Goal: Task Accomplishment & Management: Manage account settings

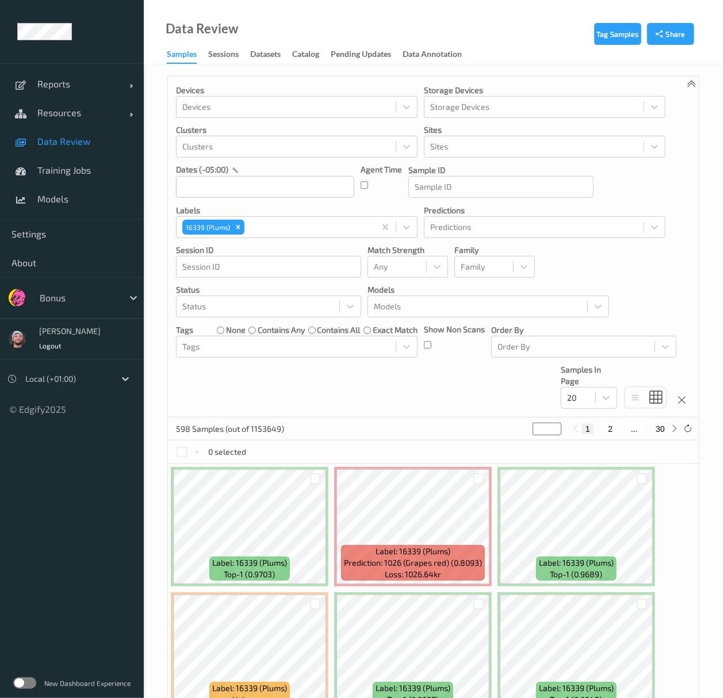
click at [63, 298] on div at bounding box center [79, 298] width 78 height 14
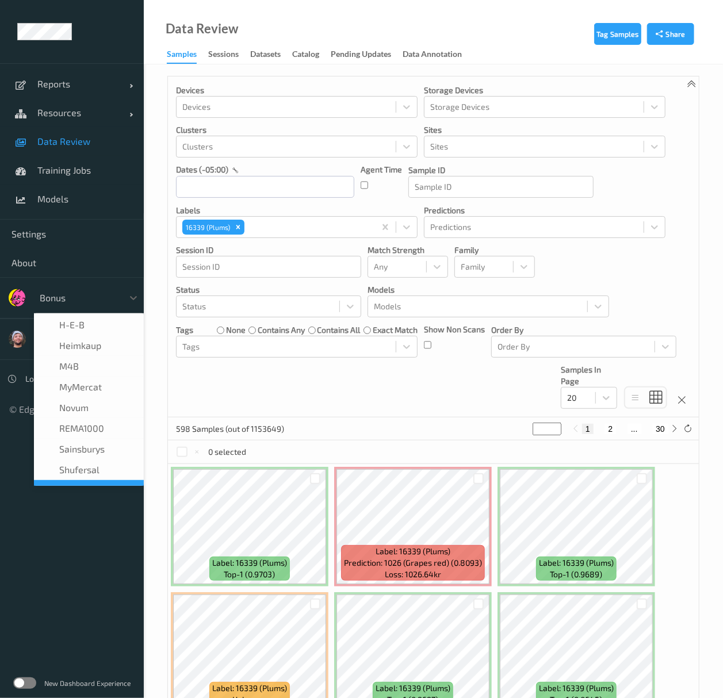
scroll to position [133, 0]
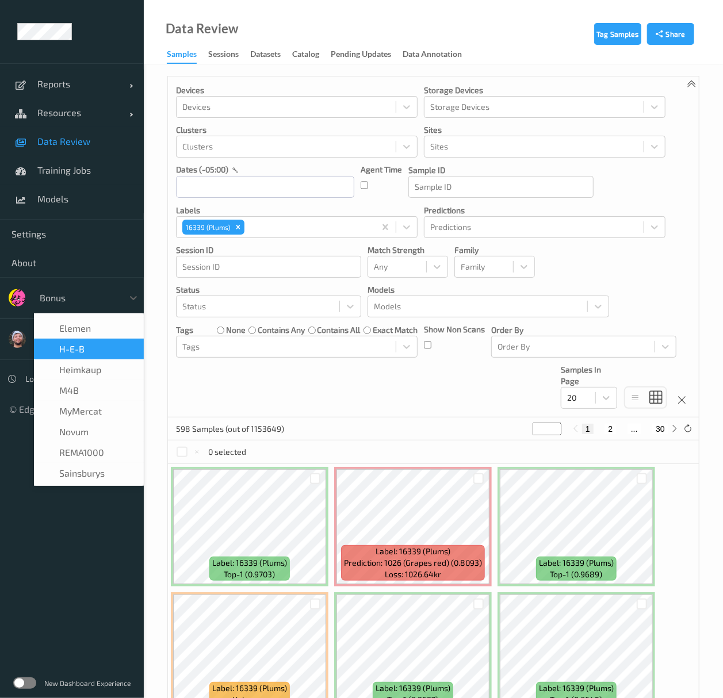
click at [92, 356] on div "H-E-B" at bounding box center [89, 349] width 110 height 21
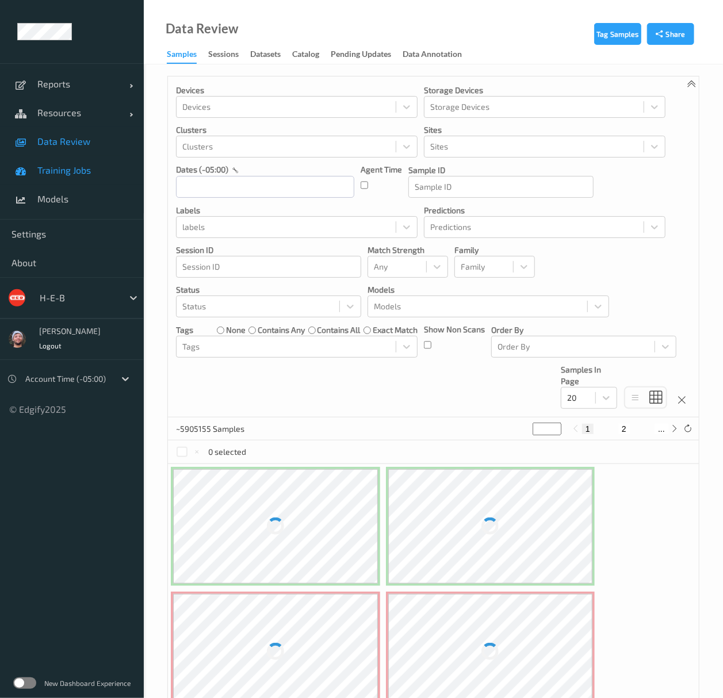
click at [94, 167] on span "Training Jobs" at bounding box center [84, 171] width 95 height 12
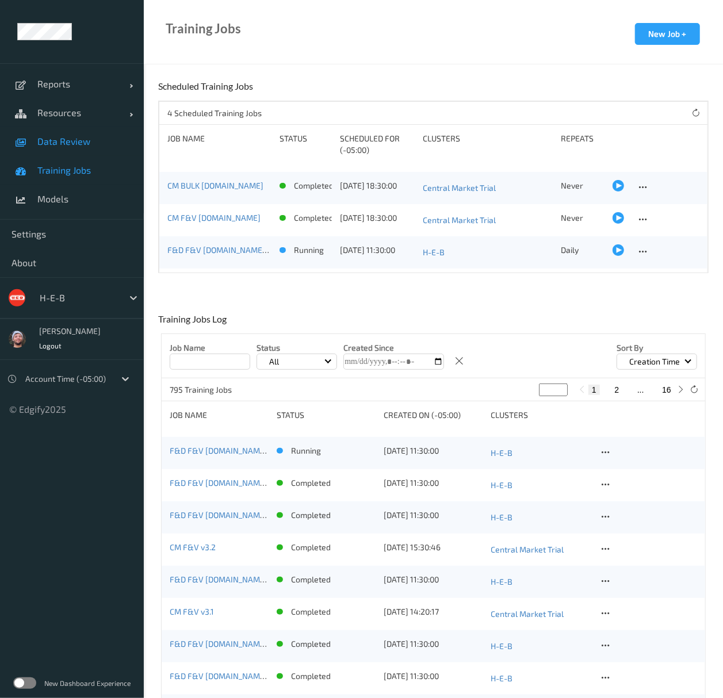
click at [74, 132] on link "Data Review" at bounding box center [72, 141] width 144 height 29
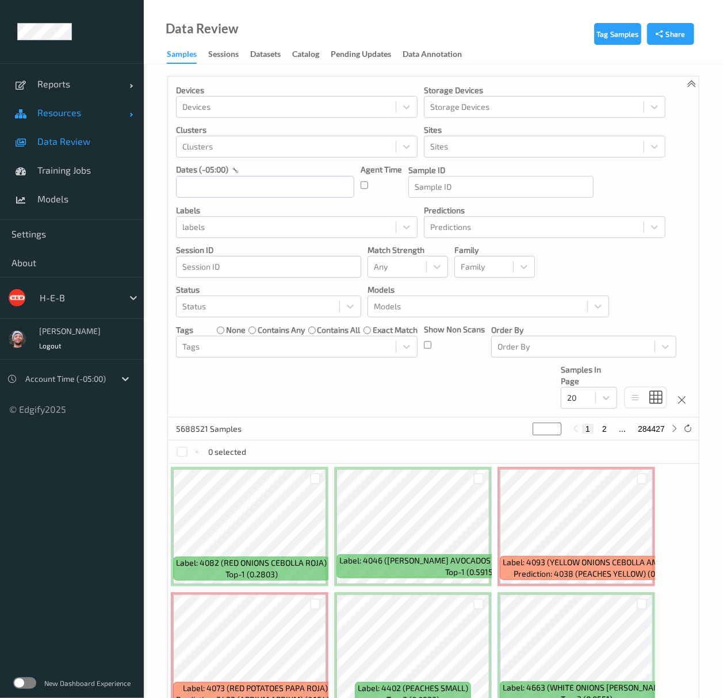
click at [41, 125] on link "Resources" at bounding box center [72, 112] width 144 height 29
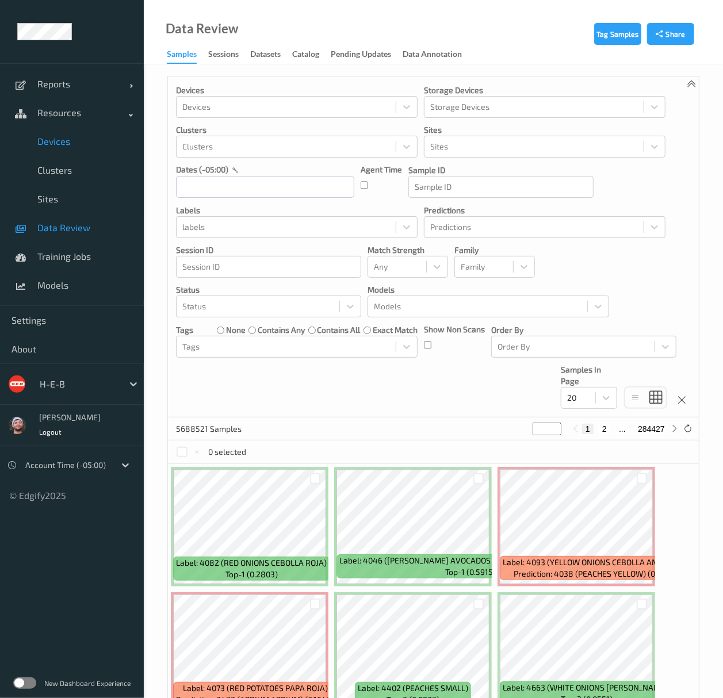
click at [63, 139] on span "Devices" at bounding box center [84, 142] width 95 height 12
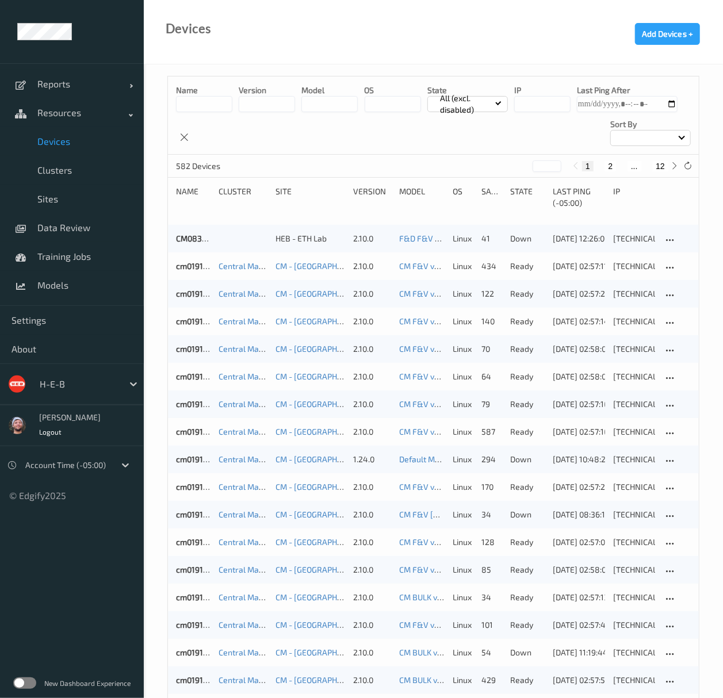
click at [221, 104] on input at bounding box center [204, 104] width 56 height 16
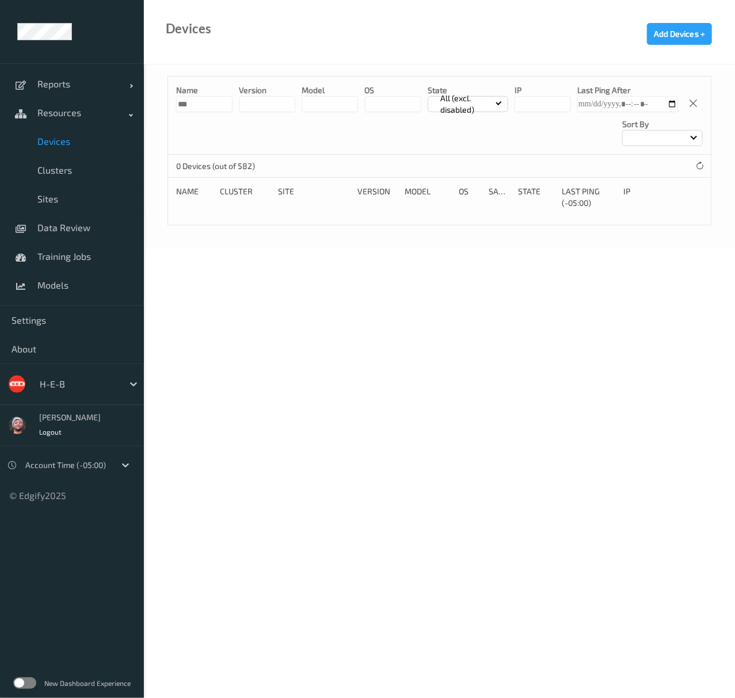
type input "***"
click at [510, 125] on div "Name *** version model OS State All (excl. disabled) IP Last Ping After Sort by" at bounding box center [439, 116] width 543 height 78
drag, startPoint x: 206, startPoint y: 106, endPoint x: 119, endPoint y: 106, distance: 87.5
click at [119, 106] on div "Reports Default Report Customized Report Resources Devices Clusters Sites Data …" at bounding box center [367, 92] width 735 height 185
click at [346, 35] on div "Devices Add Devices +" at bounding box center [439, 32] width 591 height 64
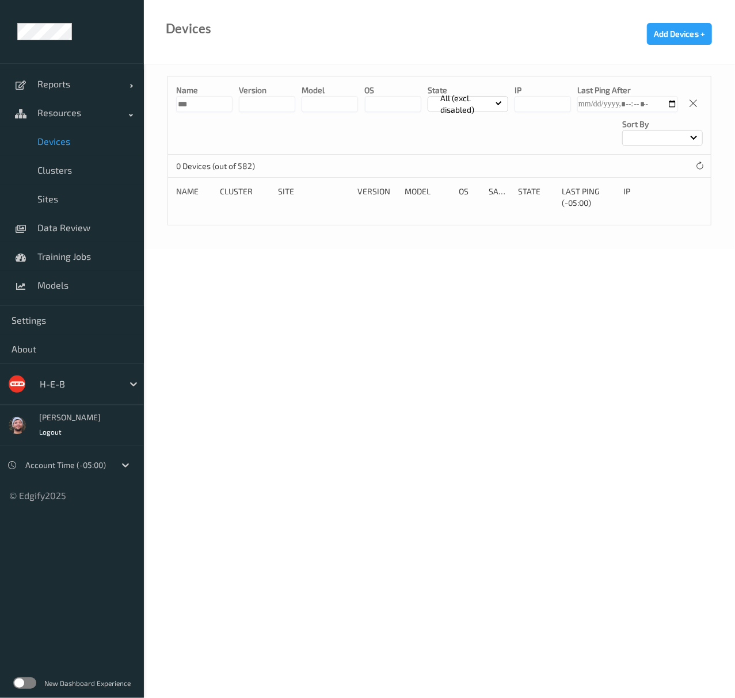
drag, startPoint x: 201, startPoint y: 98, endPoint x: 159, endPoint y: 104, distance: 43.0
click at [159, 104] on div "Name *** version model OS State All (excl. disabled) IP Last Ping After Sort by…" at bounding box center [439, 156] width 591 height 185
click at [482, 105] on p "All (excl. disabled)" at bounding box center [466, 104] width 60 height 23
click at [456, 224] on p "Disabled" at bounding box center [467, 232] width 79 height 20
click at [679, 238] on icon at bounding box center [681, 240] width 10 height 10
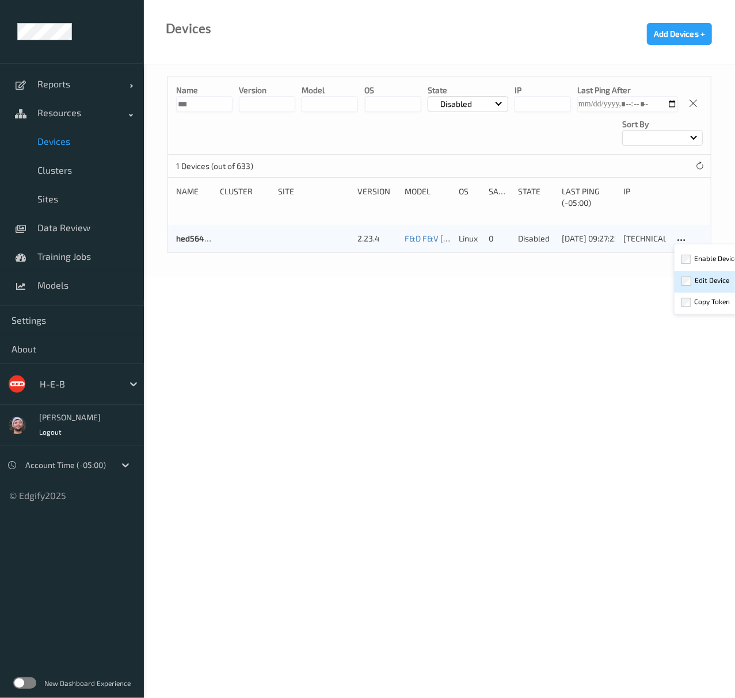
click at [687, 276] on div at bounding box center [686, 280] width 10 height 11
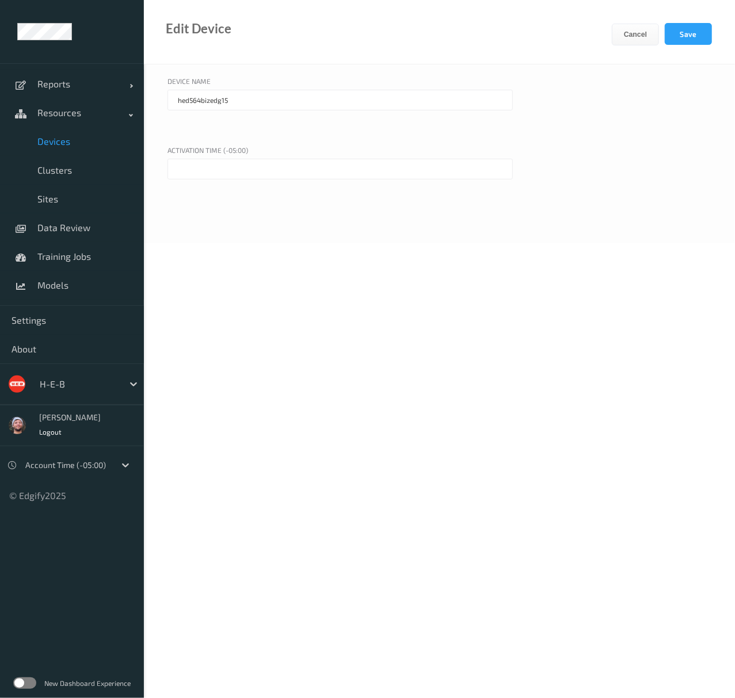
click at [247, 106] on input "hed564bizedg15" at bounding box center [339, 100] width 345 height 21
type input "hed564bizedg15lab"
click at [0, 594] on ul "Reports Default Report Customized Report Resources Devices Clusters Sites Data …" at bounding box center [72, 349] width 144 height 698
click at [694, 37] on button "Save" at bounding box center [688, 34] width 47 height 22
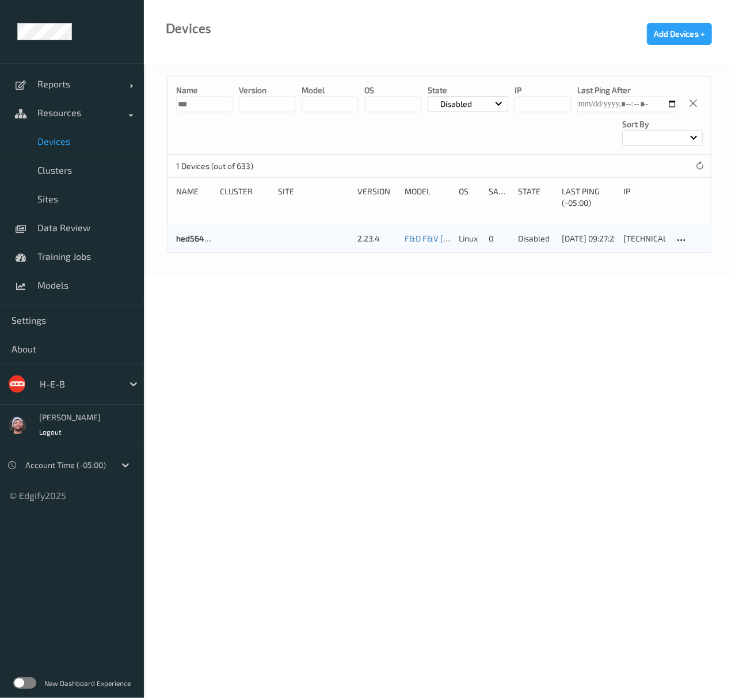
click at [456, 406] on body "Successfully updated device Reports Default Report Customized Report Resources …" at bounding box center [367, 349] width 735 height 698
click at [58, 143] on span "Devices" at bounding box center [84, 142] width 95 height 12
